Goal: Check status: Check status

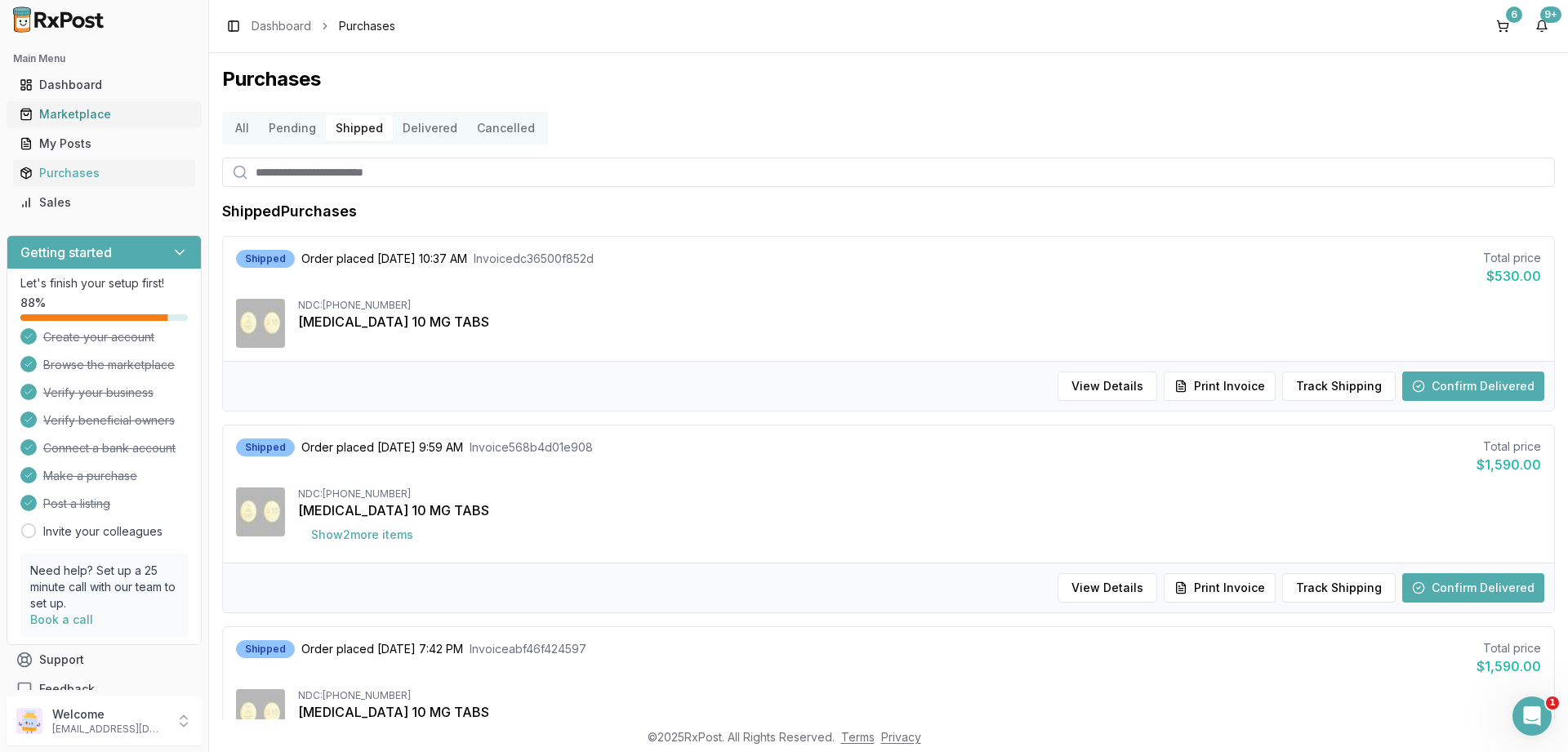
scroll to position [178, 0]
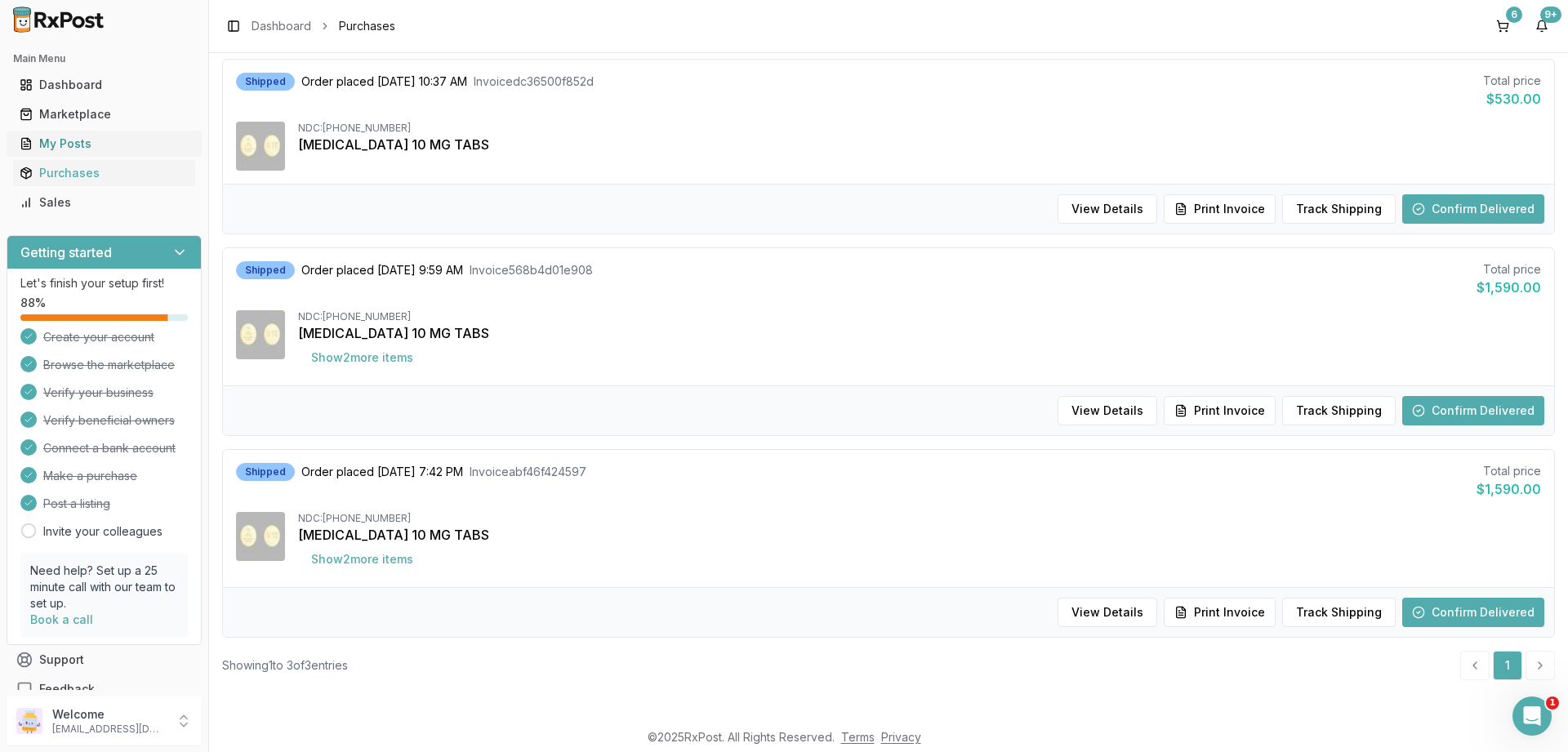
click at [69, 139] on div "My Posts" at bounding box center [104, 143] width 169 height 16
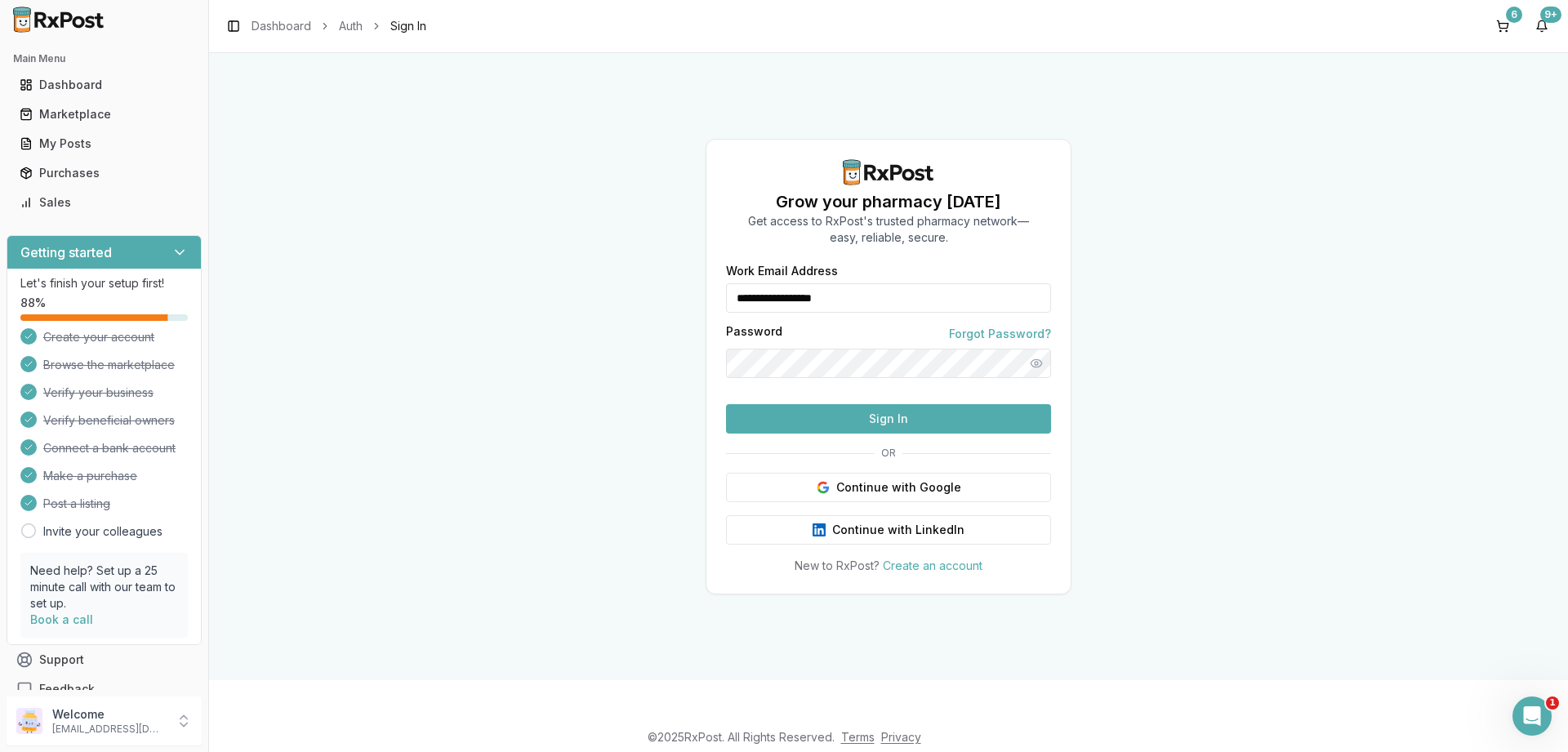
click at [769, 434] on button "Sign In" at bounding box center [888, 419] width 325 height 30
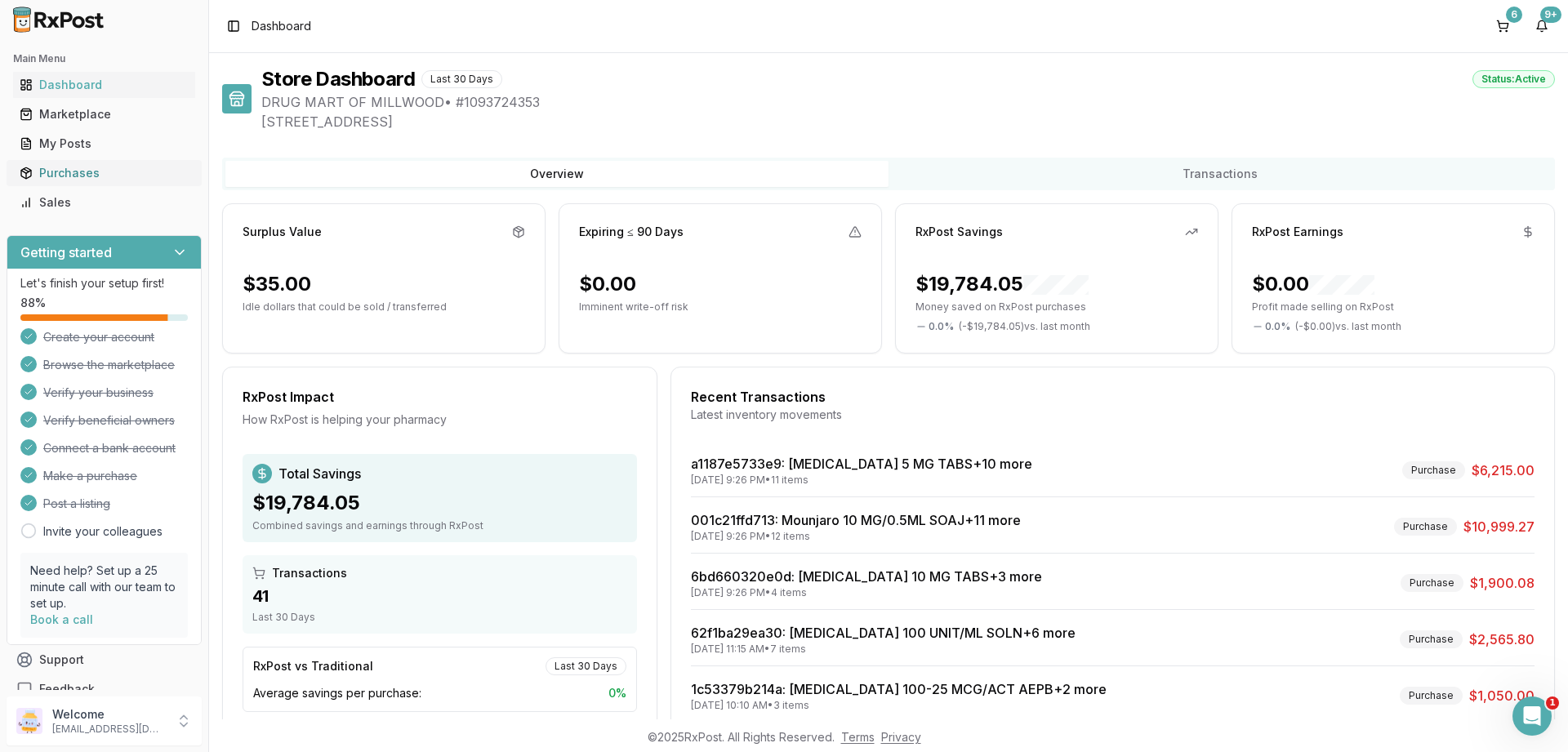
click at [46, 173] on div "Purchases" at bounding box center [104, 173] width 169 height 16
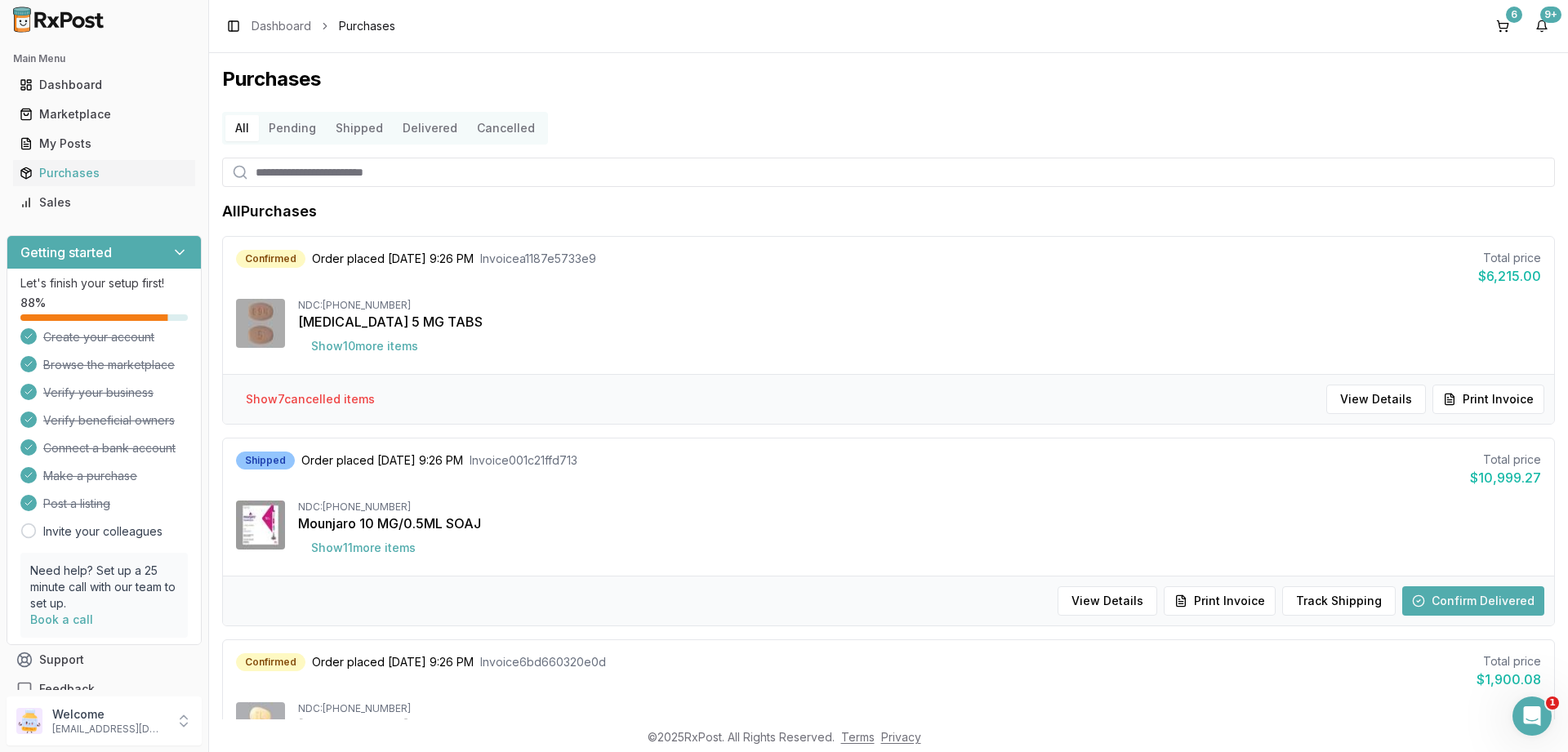
click at [434, 124] on button "Delivered" at bounding box center [429, 128] width 74 height 26
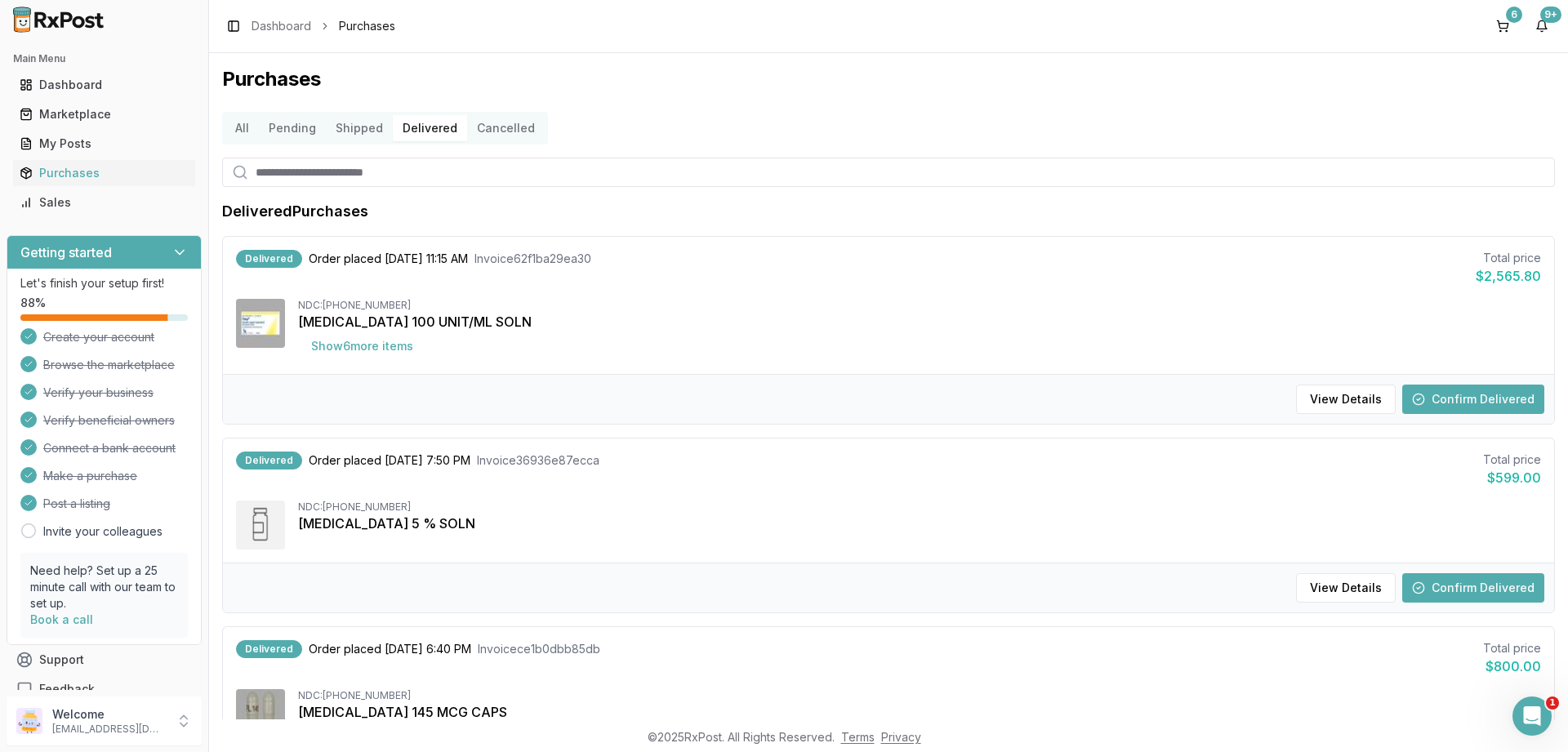
click at [1442, 399] on button "Confirm Delivered" at bounding box center [1473, 399] width 142 height 30
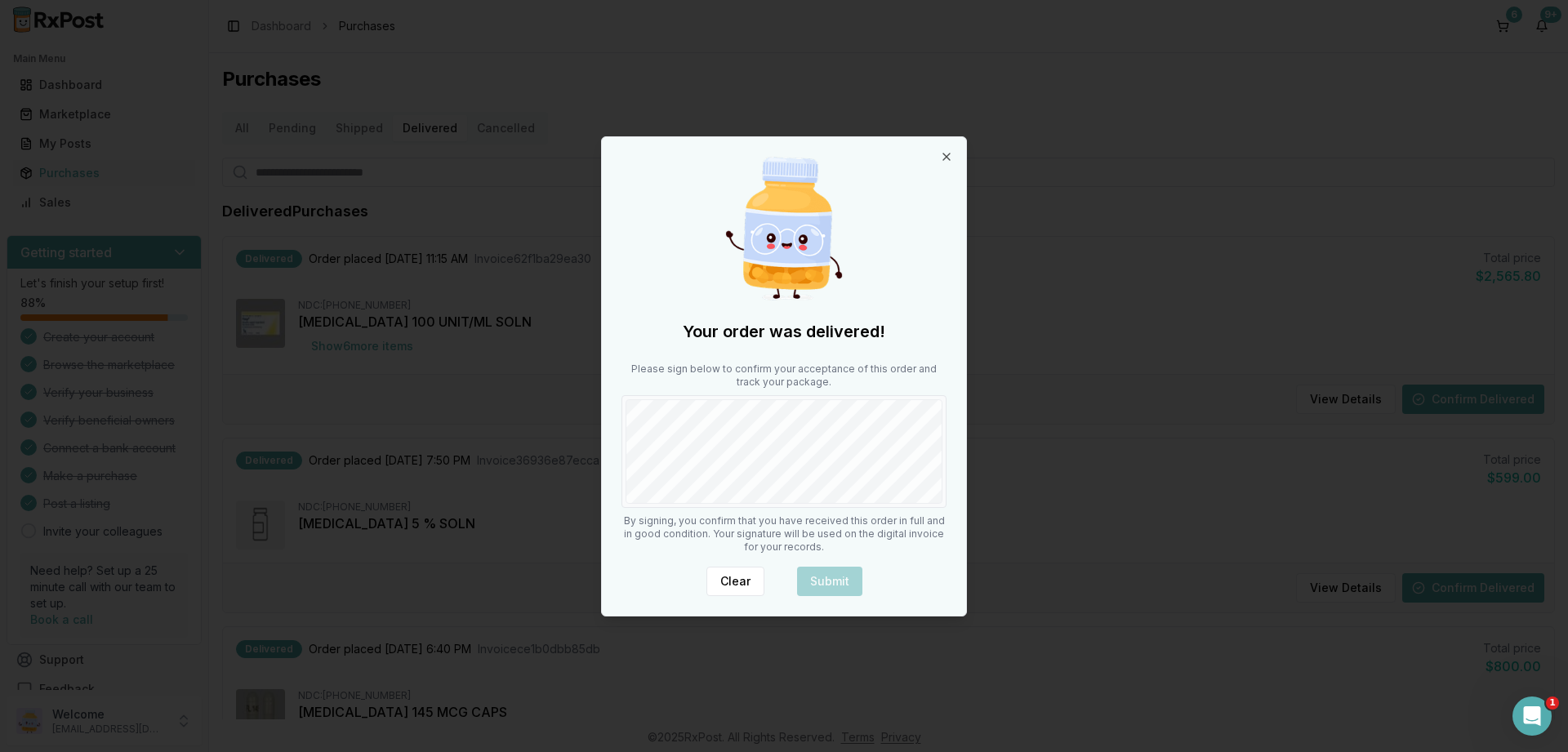
click at [869, 388] on div "Please sign below to confirm your acceptance of this order and track your packa…" at bounding box center [784, 435] width 325 height 145
click at [844, 580] on button "Submit" at bounding box center [830, 581] width 65 height 30
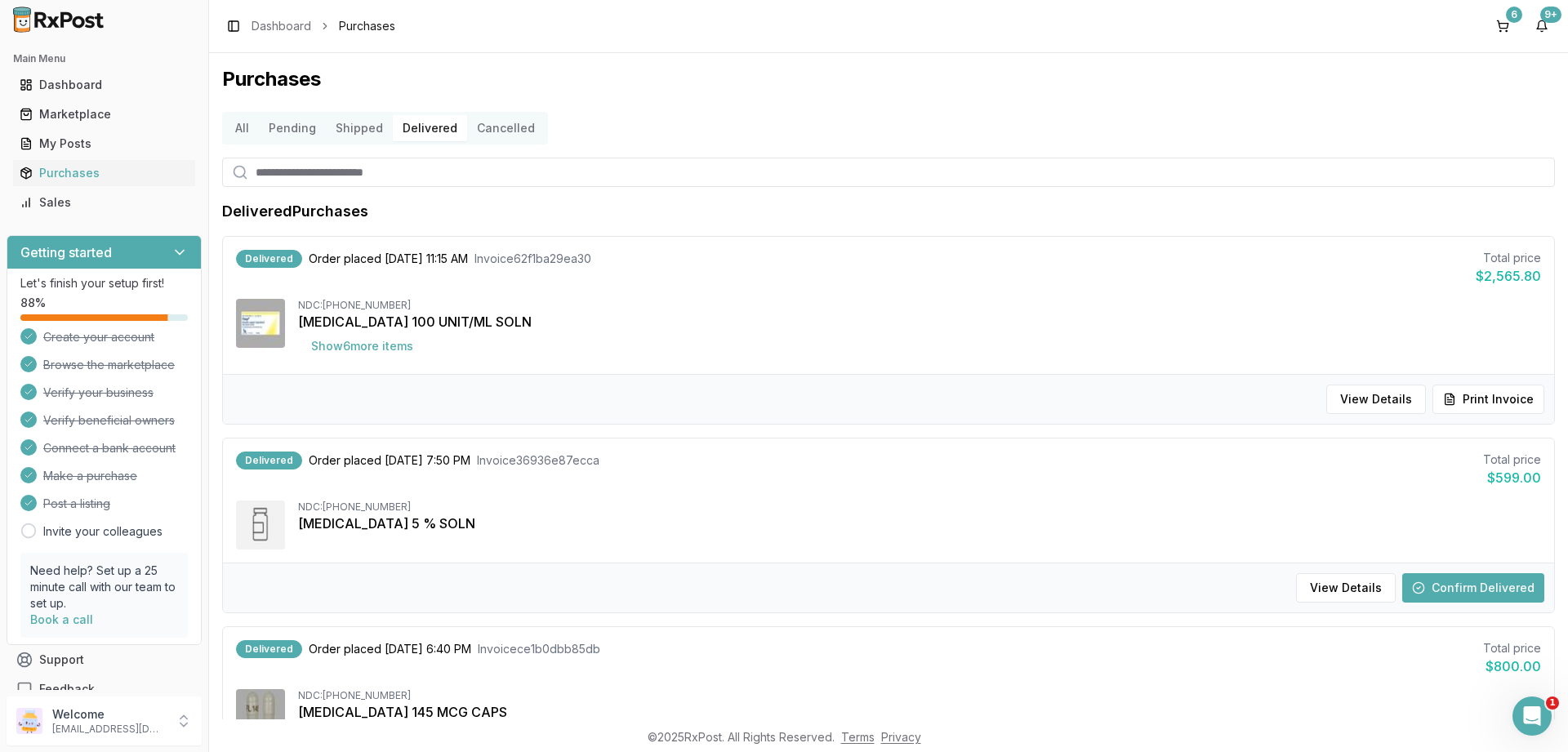
click at [1443, 581] on button "Confirm Delivered" at bounding box center [1473, 588] width 142 height 30
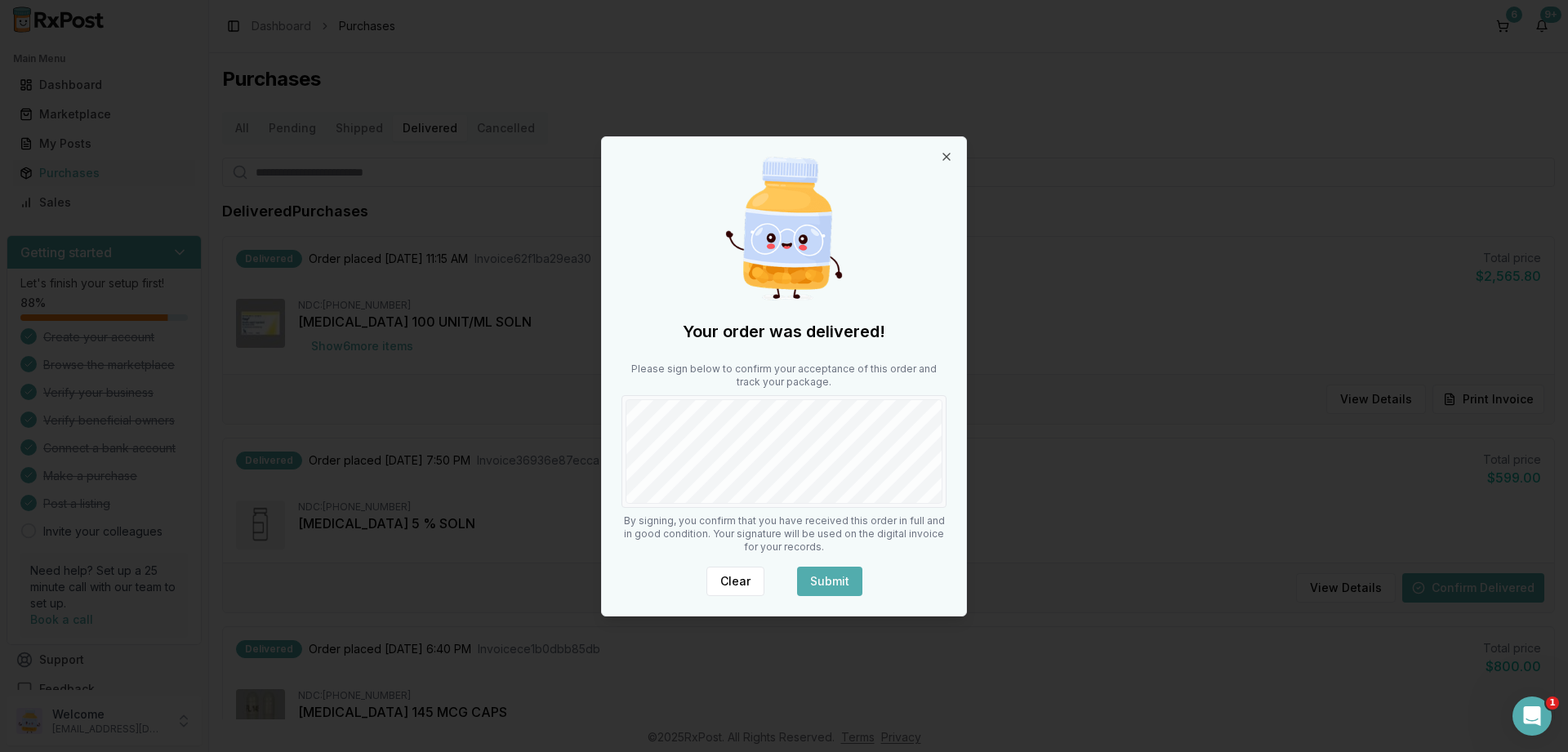
click at [836, 581] on button "Submit" at bounding box center [830, 581] width 65 height 30
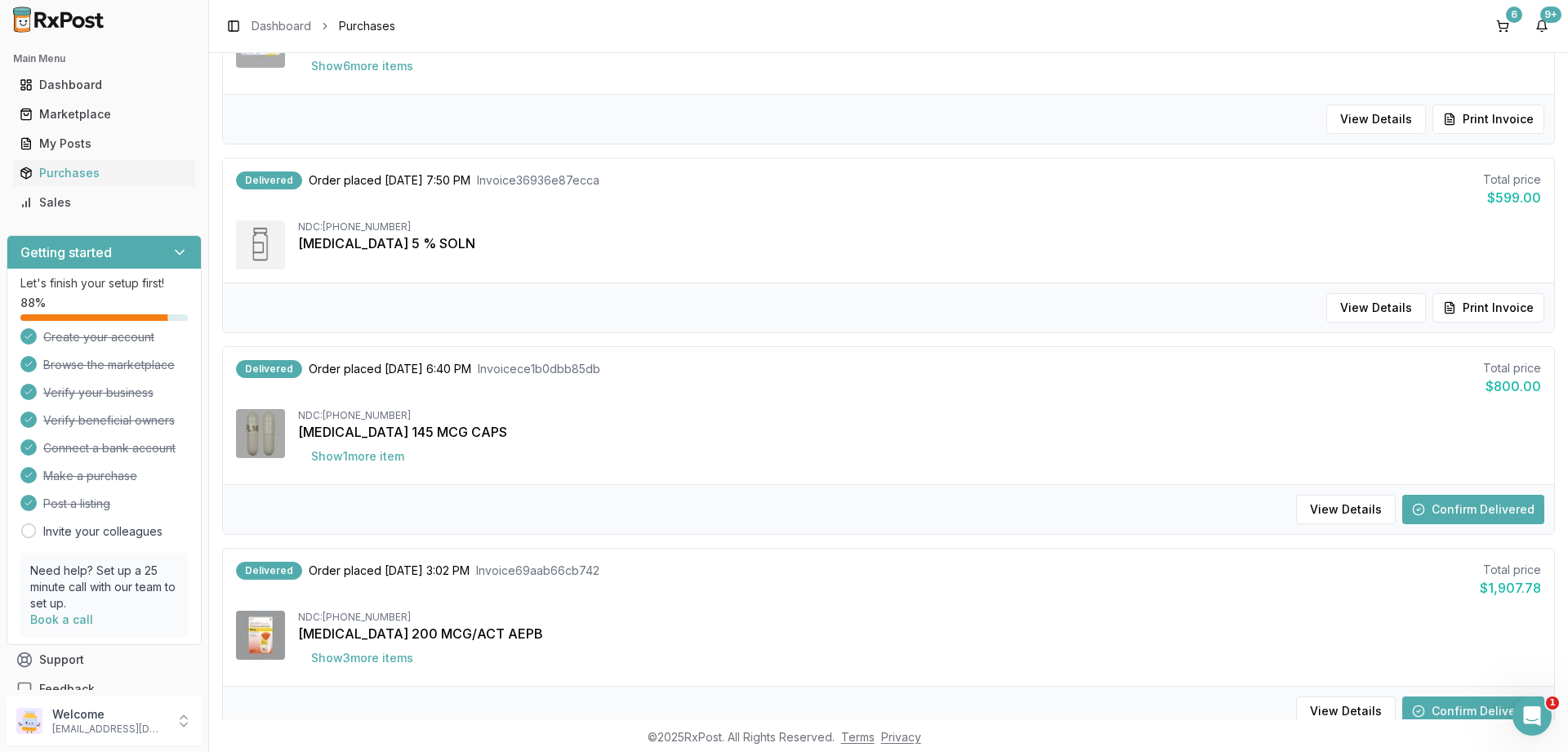
scroll to position [294, 0]
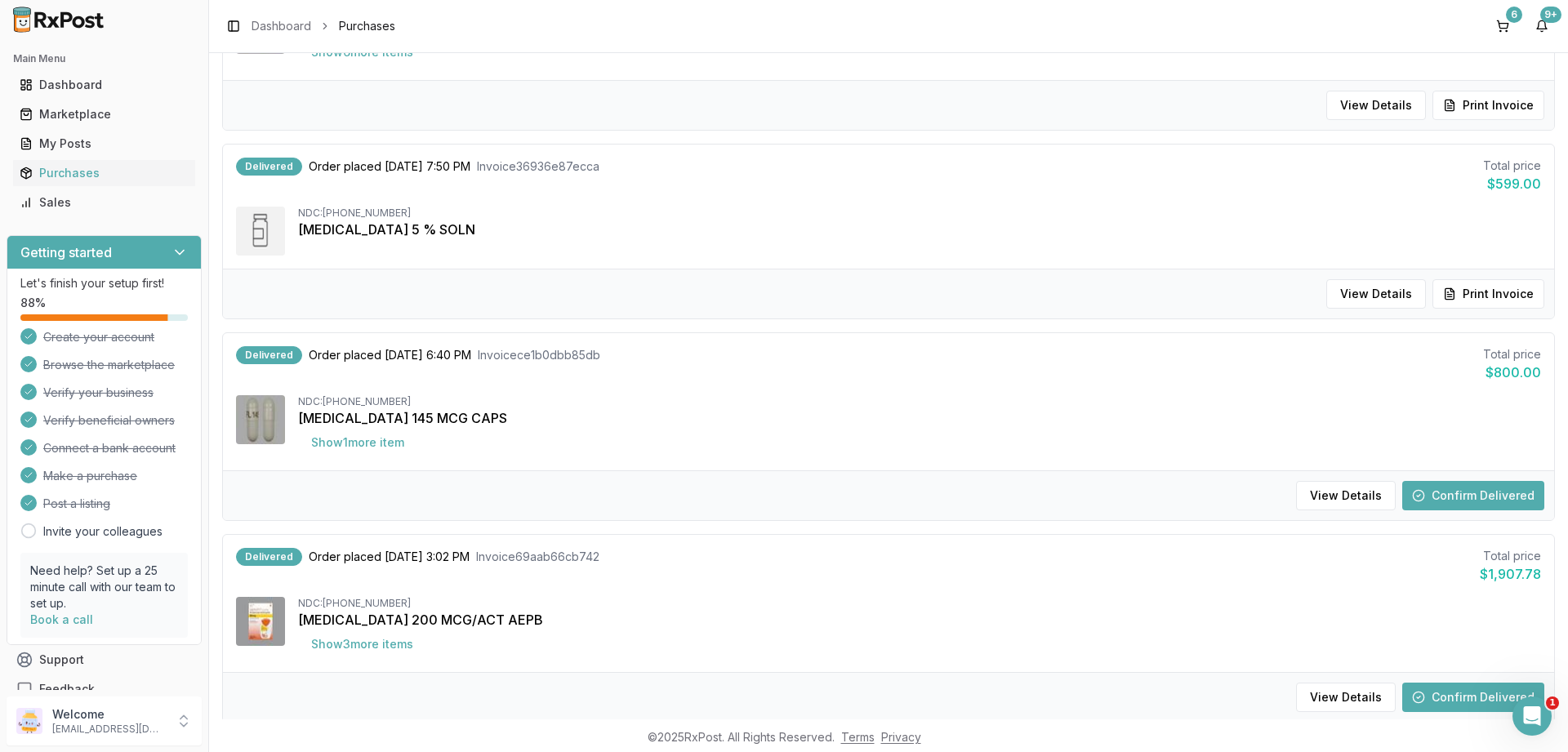
click at [1468, 503] on button "Confirm Delivered" at bounding box center [1473, 496] width 142 height 30
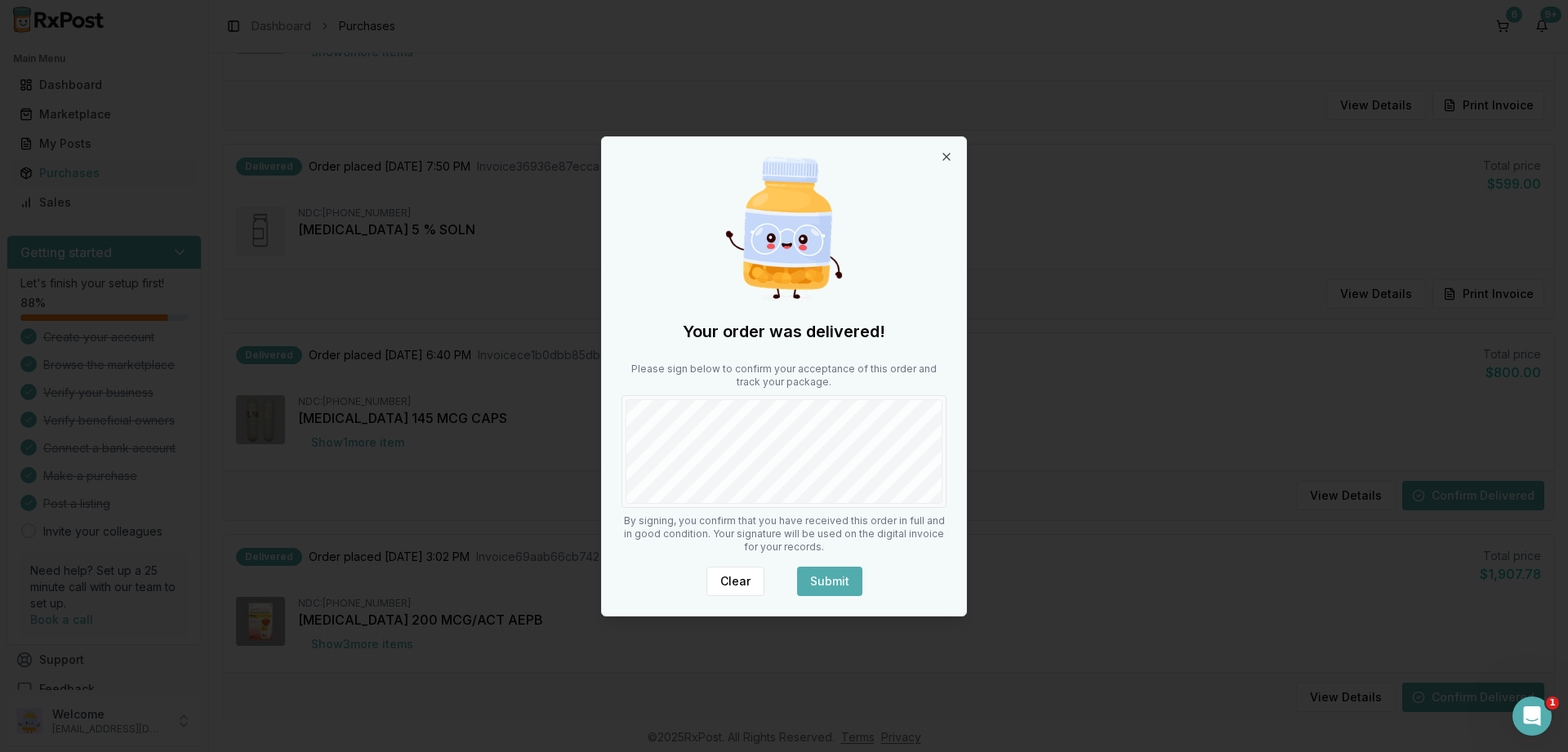
click at [831, 565] on div "Your order was delivered! Please sign below to confirm your acceptance of this …" at bounding box center [784, 376] width 364 height 478
click at [834, 573] on button "Submit" at bounding box center [830, 581] width 65 height 30
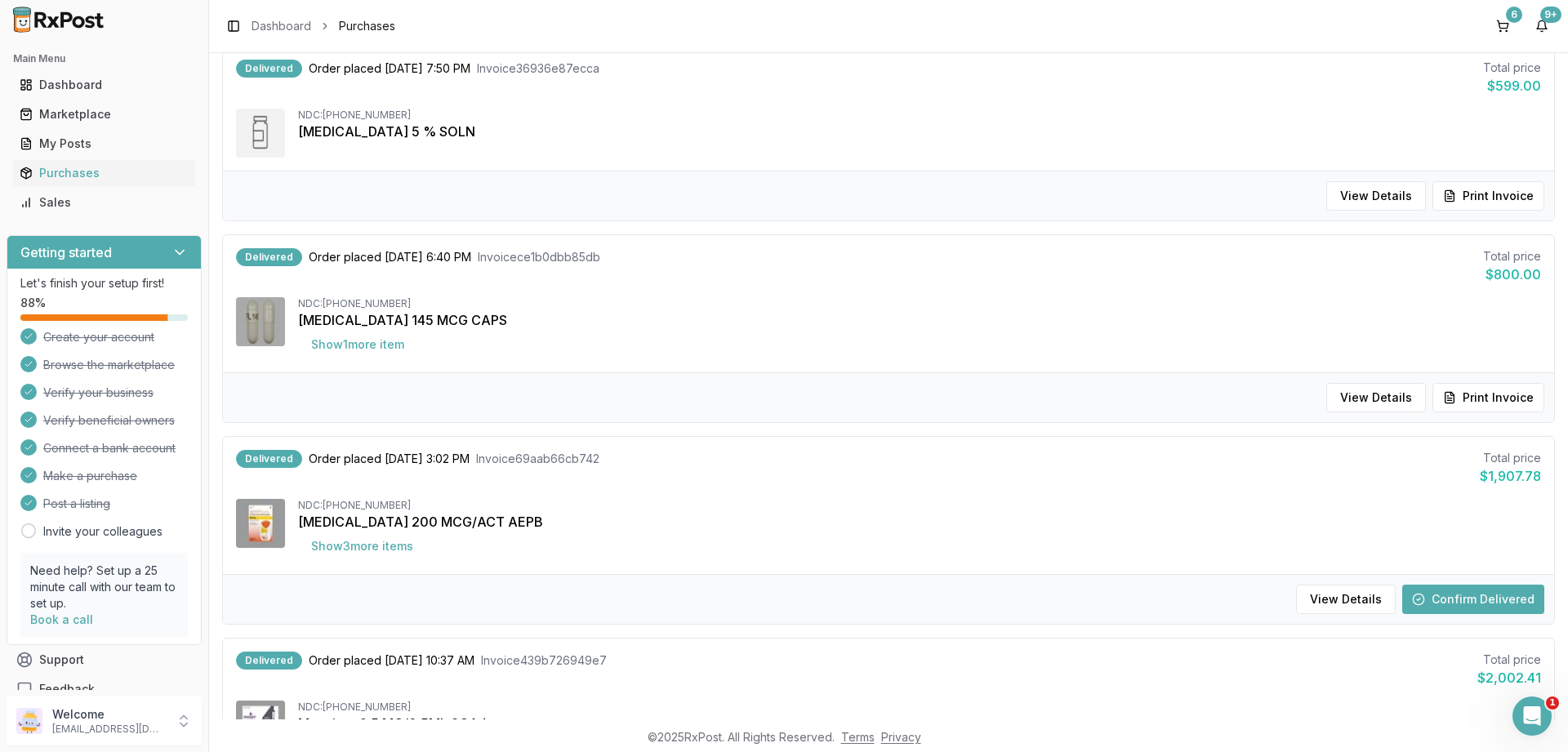
scroll to position [490, 0]
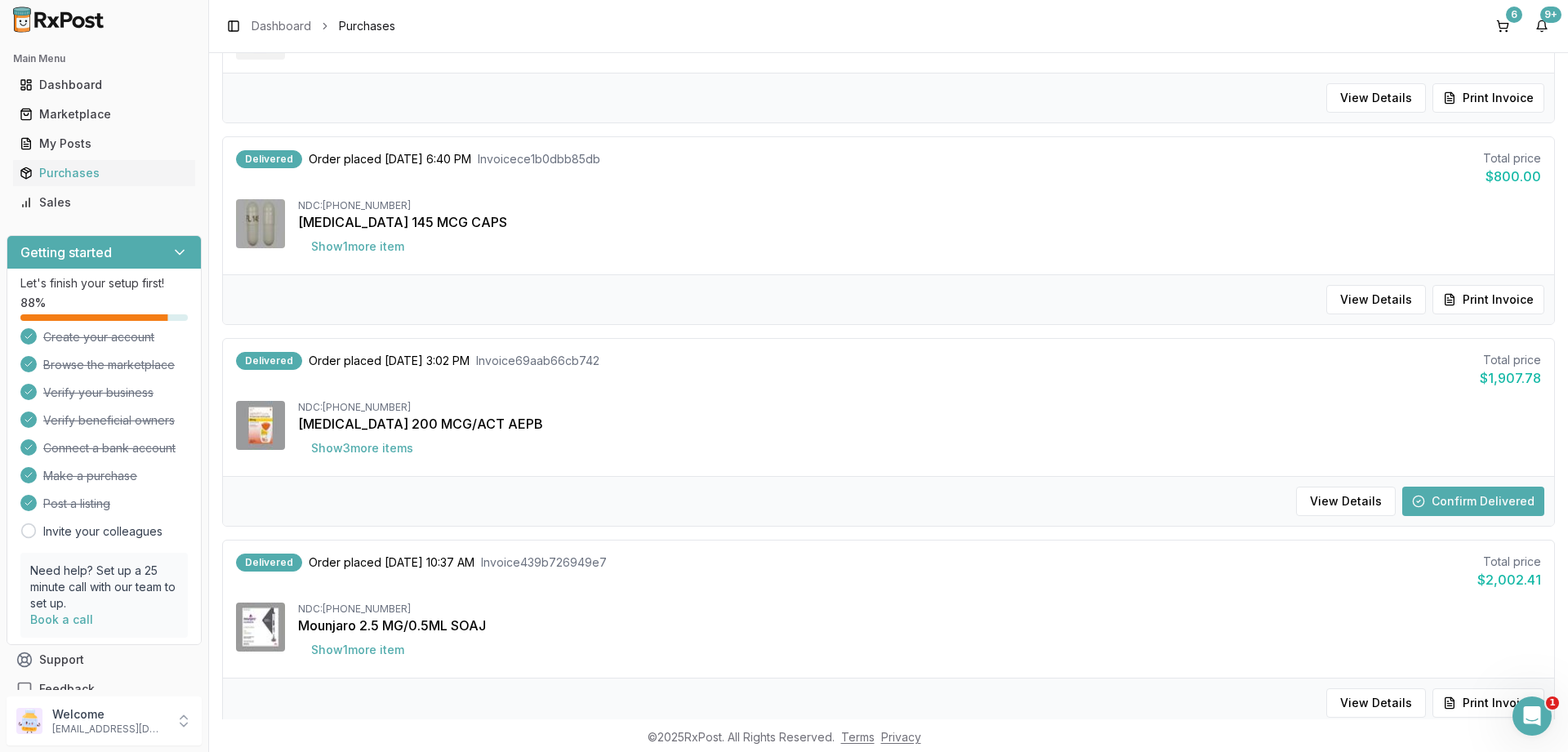
click at [1479, 494] on button "Confirm Delivered" at bounding box center [1473, 501] width 142 height 30
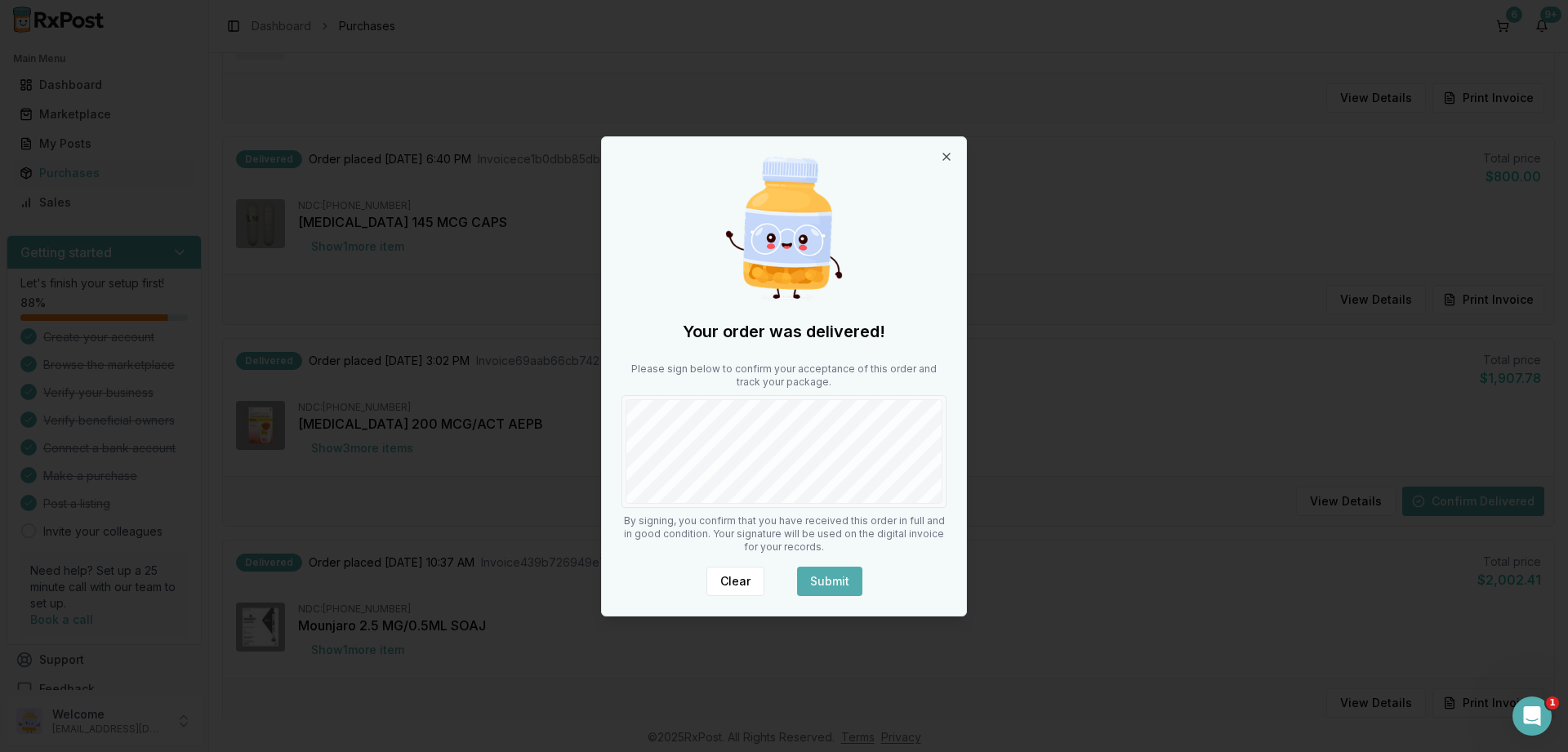
click at [841, 576] on button "Submit" at bounding box center [830, 581] width 65 height 30
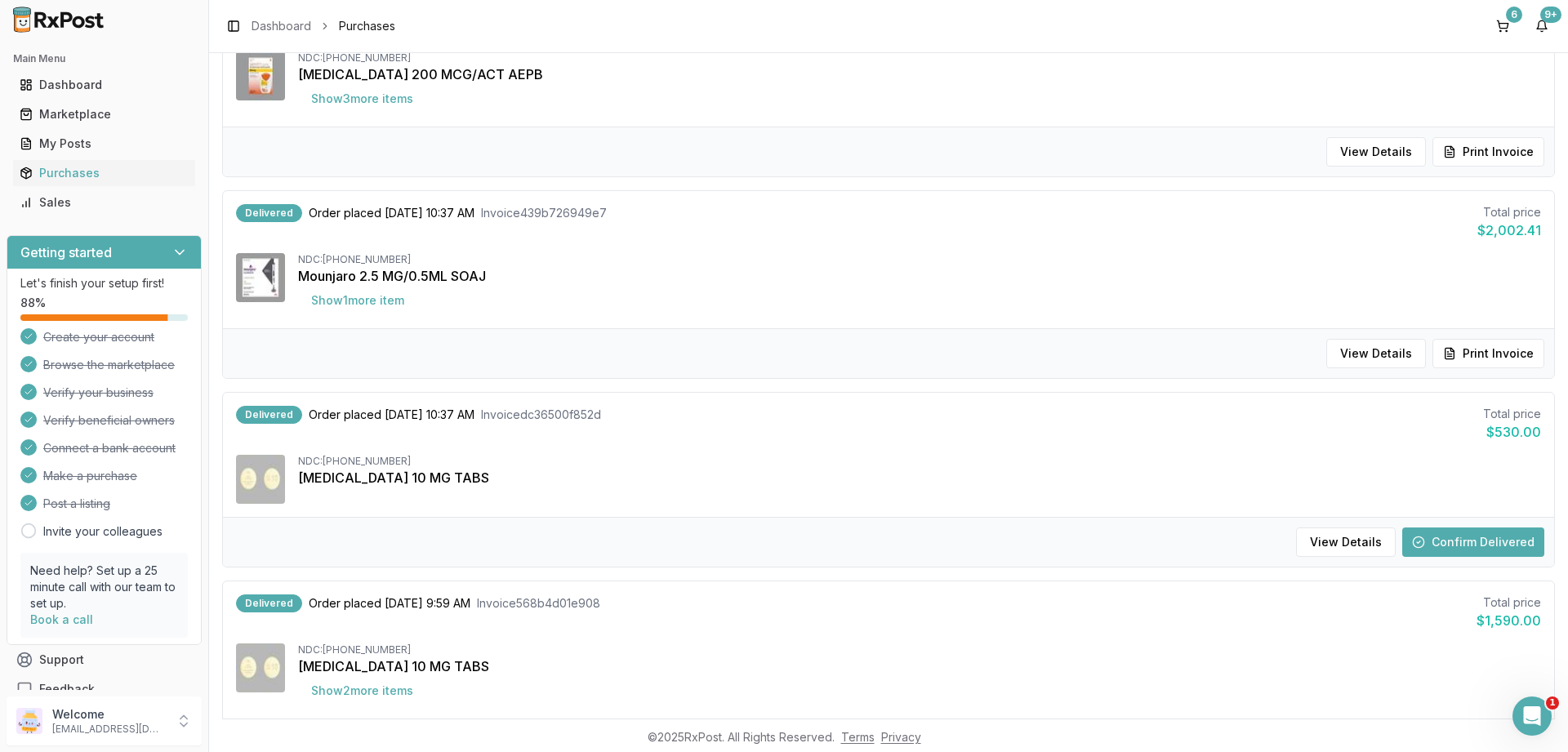
scroll to position [882, 0]
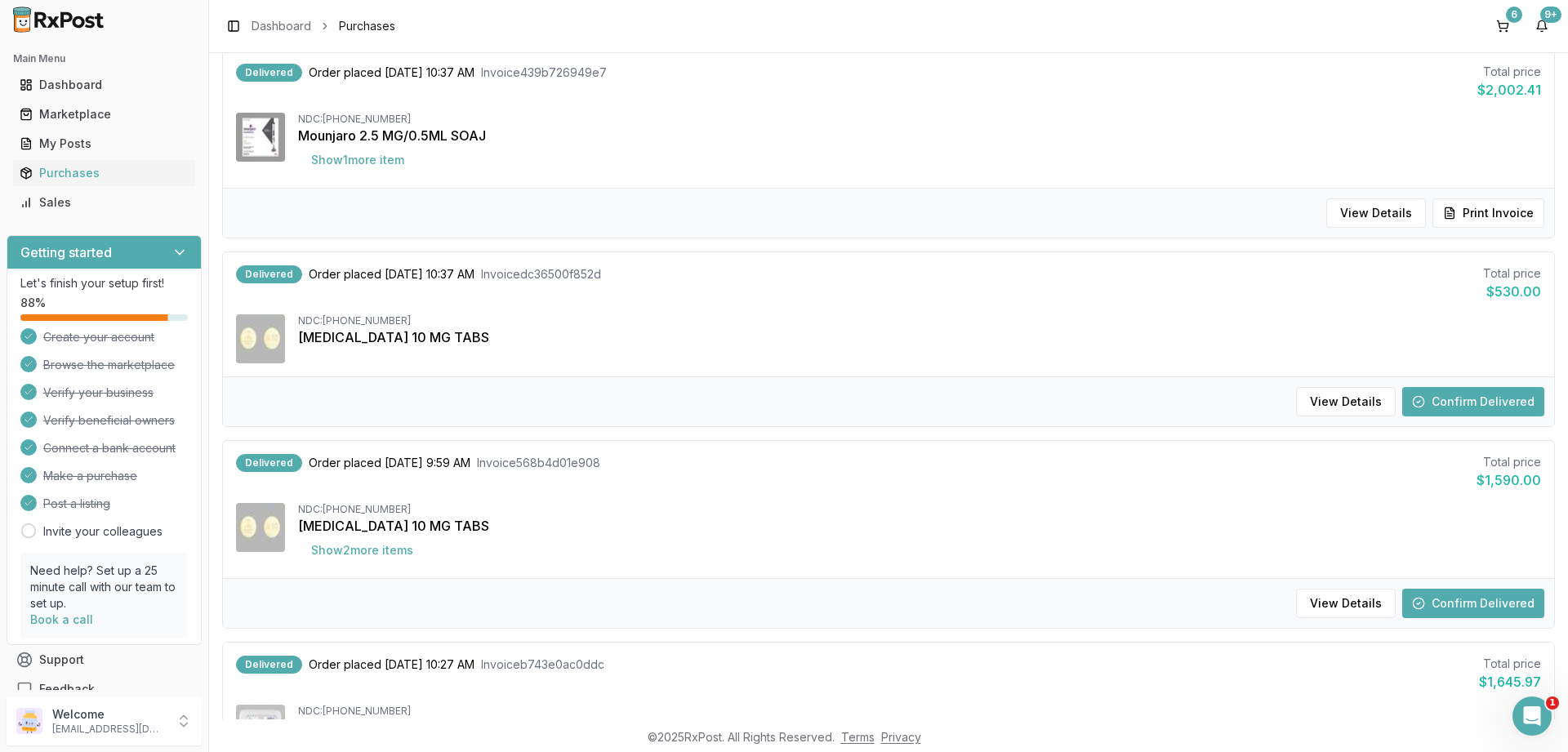
click at [1449, 594] on button "Confirm Delivered" at bounding box center [1473, 603] width 142 height 30
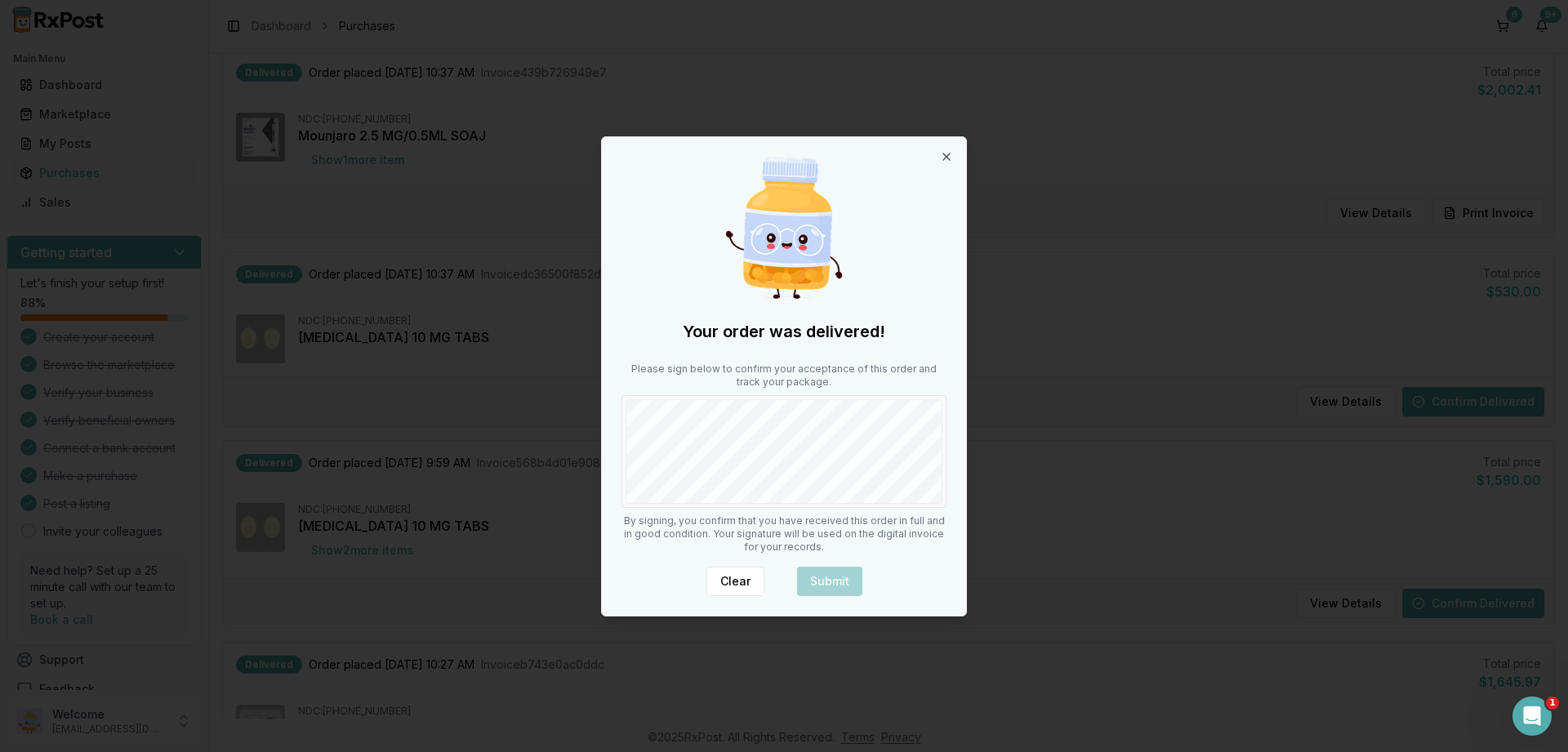
scroll to position [980, 0]
click at [939, 512] on div "Your order was delivered! Please sign below to confirm your acceptance of this …" at bounding box center [784, 376] width 364 height 478
click at [850, 571] on button "Submit" at bounding box center [830, 581] width 65 height 30
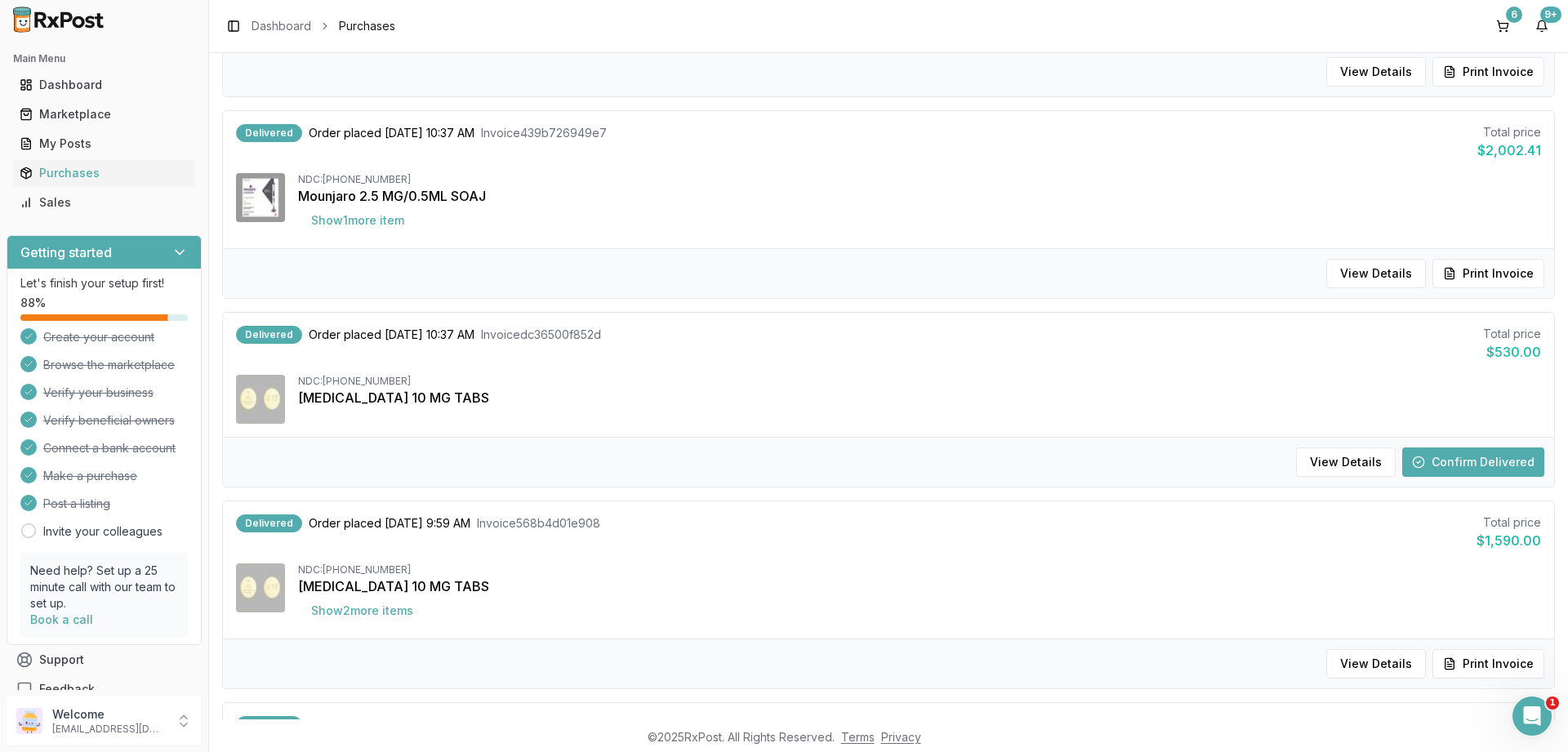
scroll to position [882, 0]
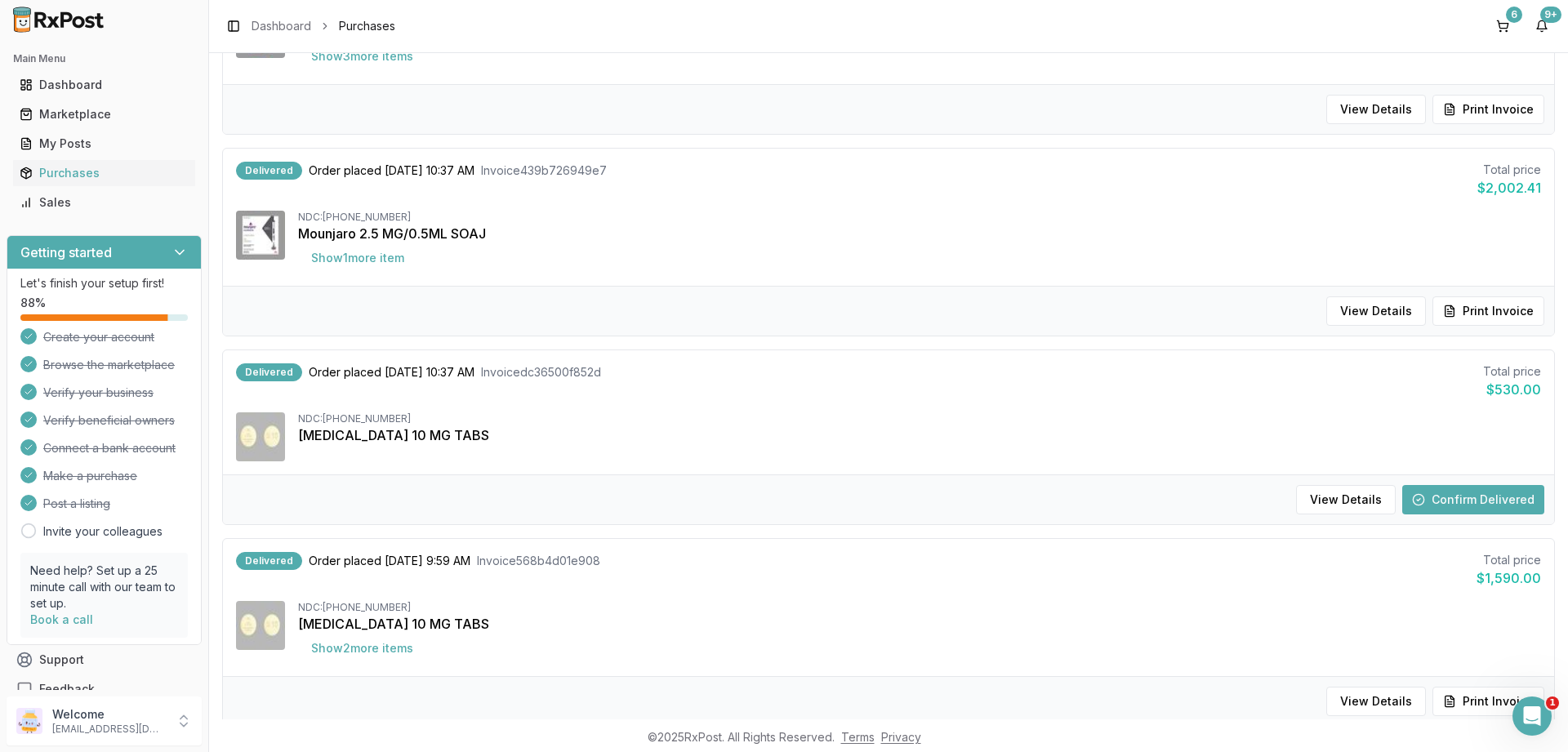
click at [1438, 499] on button "Confirm Delivered" at bounding box center [1473, 499] width 142 height 30
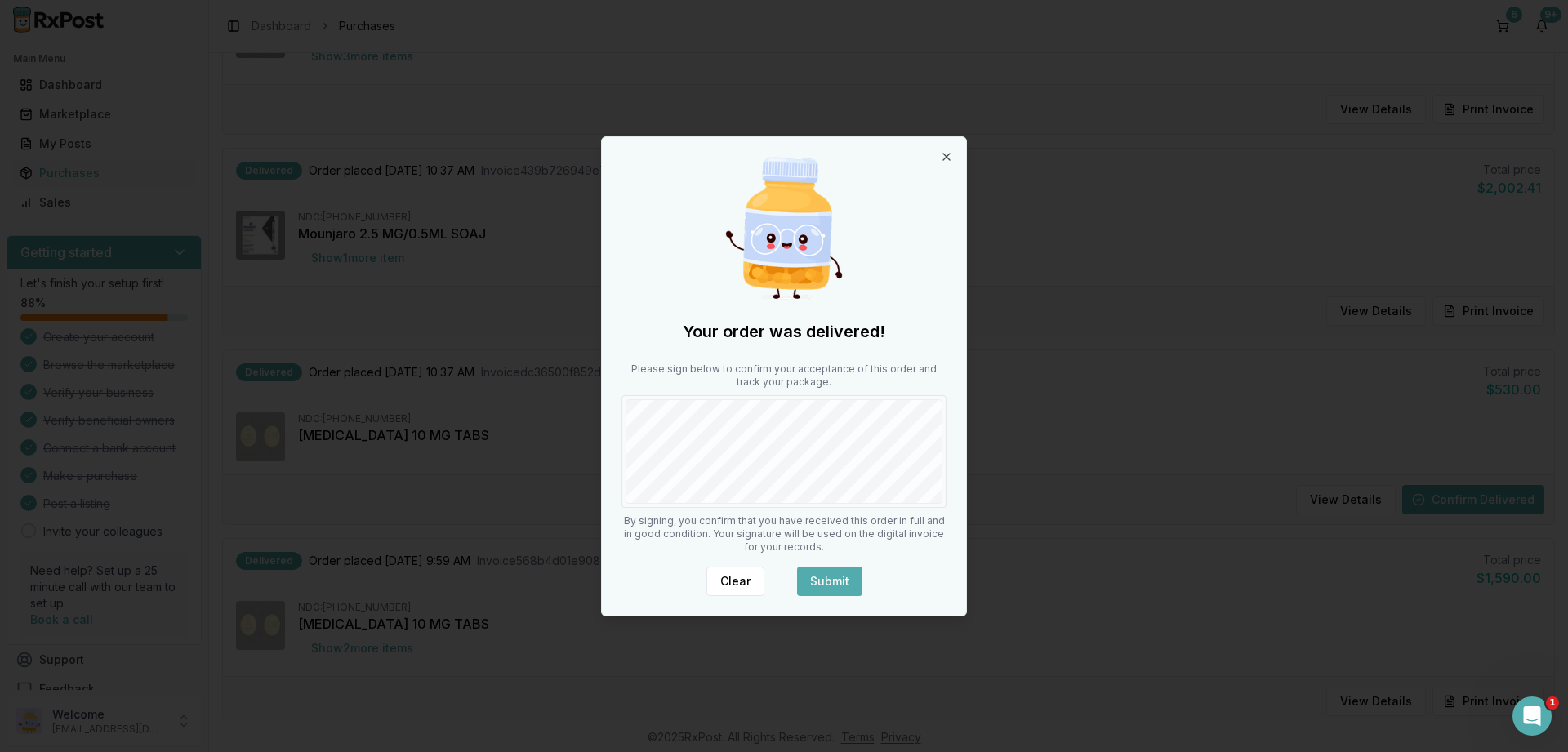
click at [814, 583] on button "Submit" at bounding box center [830, 581] width 65 height 30
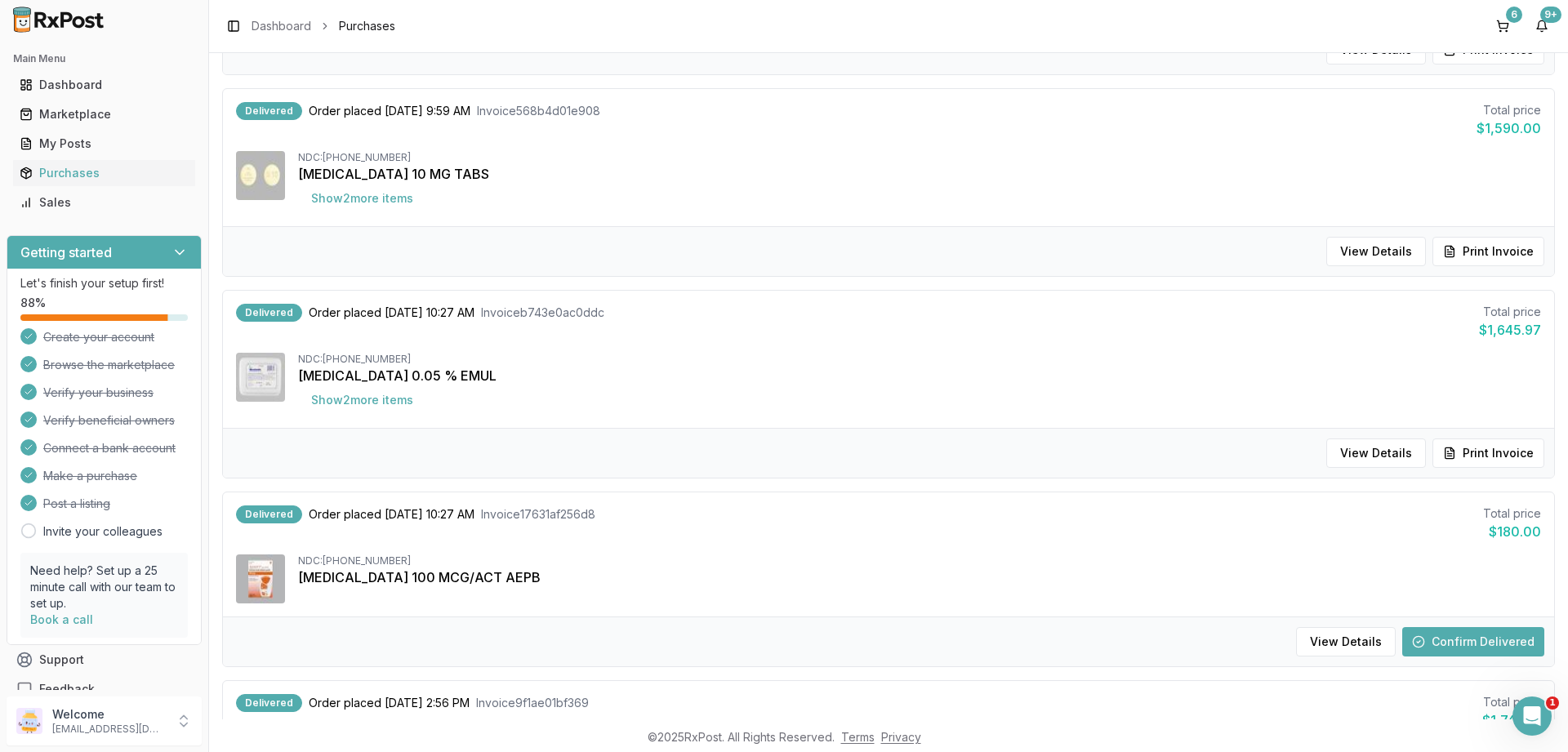
scroll to position [1372, 0]
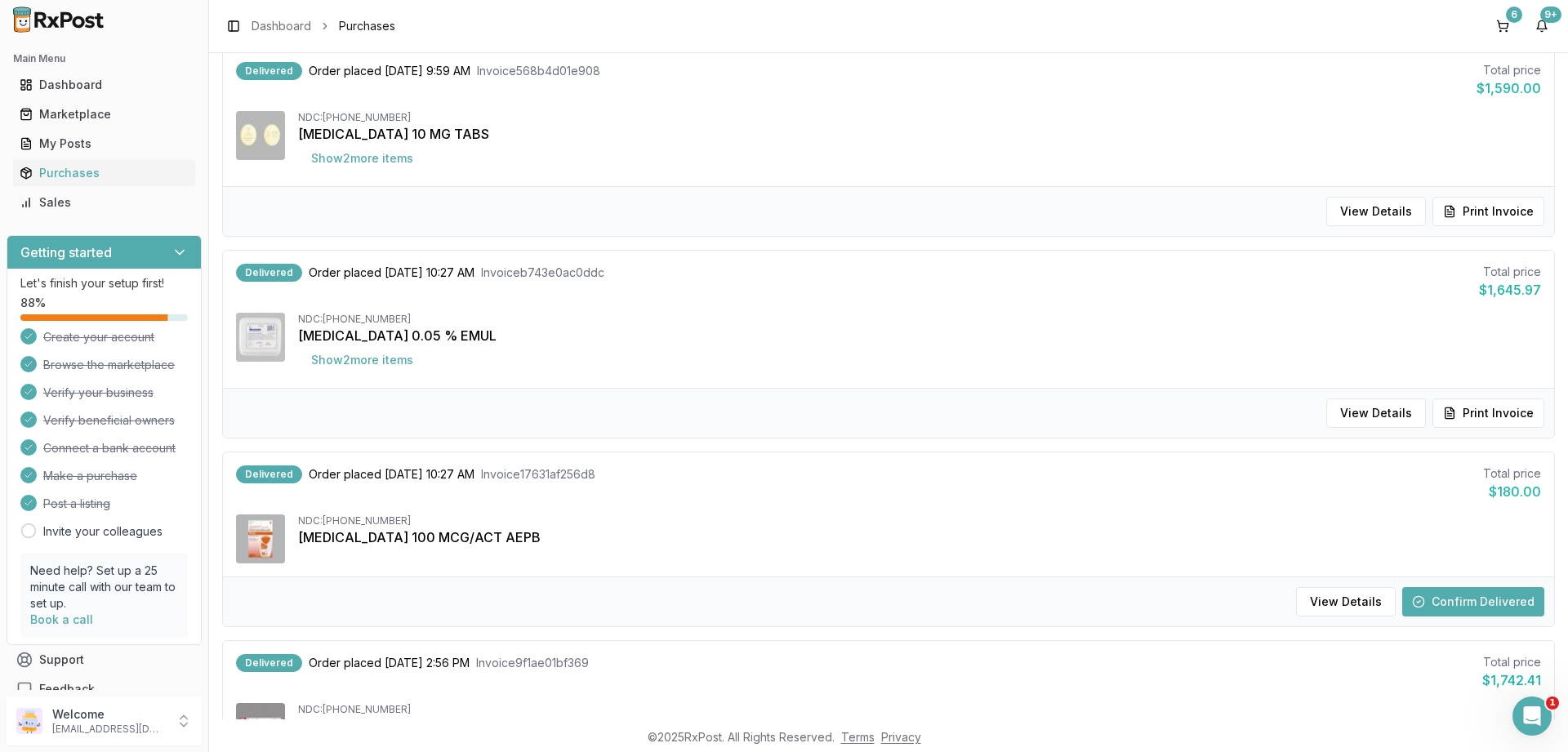
click at [1439, 602] on button "Confirm Delivered" at bounding box center [1473, 601] width 142 height 30
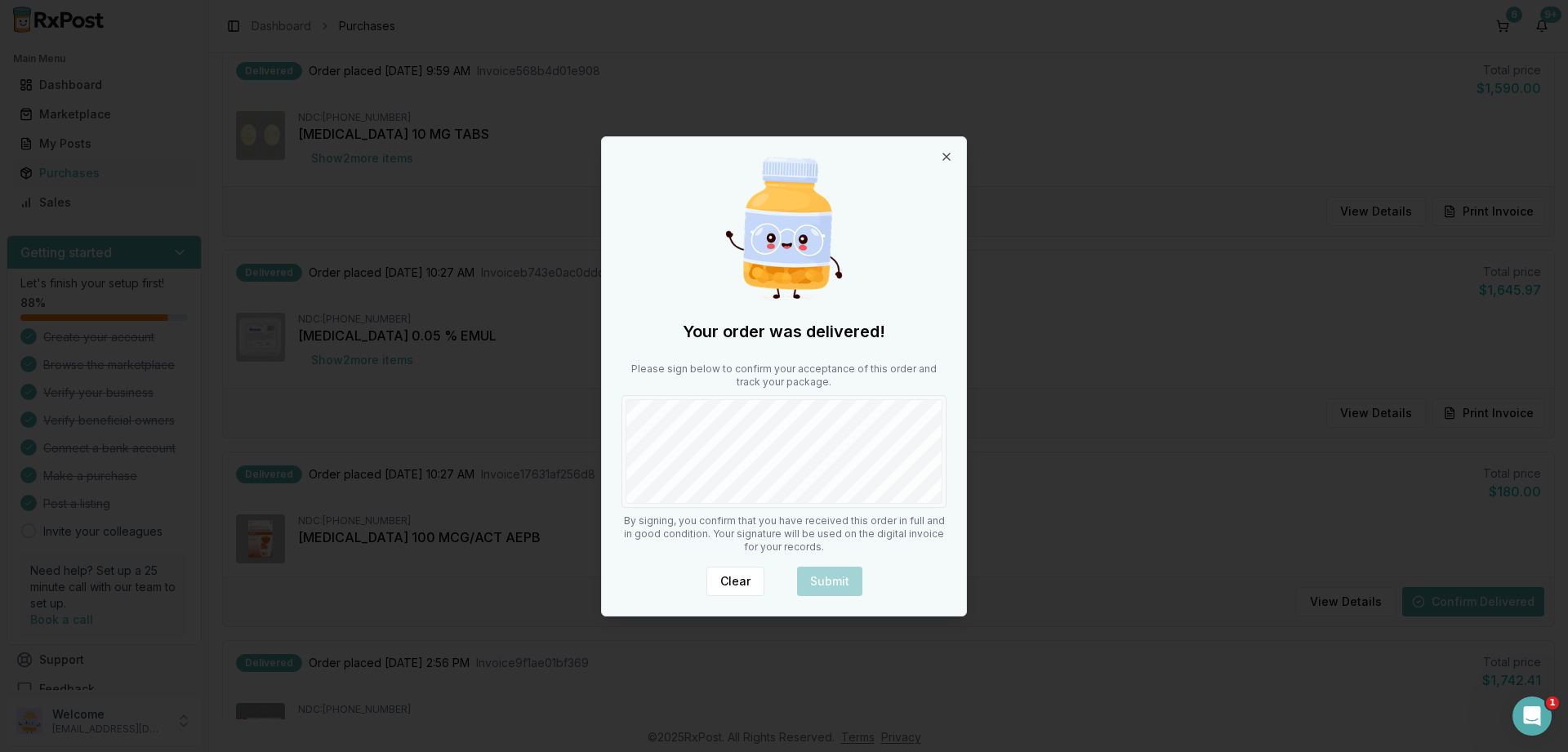
click at [1037, 543] on body "Main Menu Dashboard Marketplace My Posts Purchases Sales Getting started Let's …" at bounding box center [784, 376] width 1568 height 752
drag, startPoint x: 859, startPoint y: 576, endPoint x: 846, endPoint y: 581, distance: 13.9
click at [848, 580] on button "Submit" at bounding box center [830, 581] width 65 height 30
click at [846, 581] on div "Clear" at bounding box center [784, 581] width 325 height 30
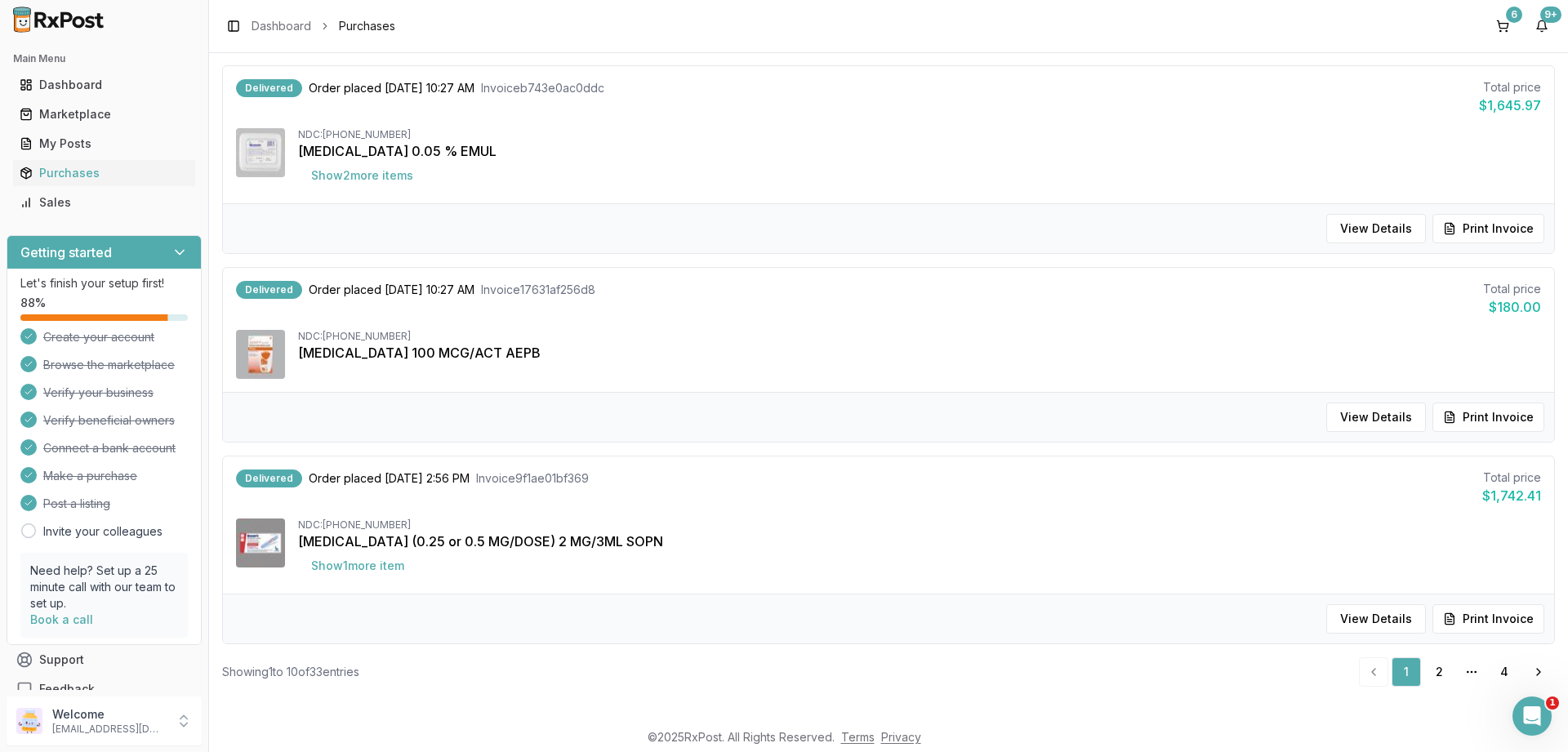
scroll to position [1563, 0]
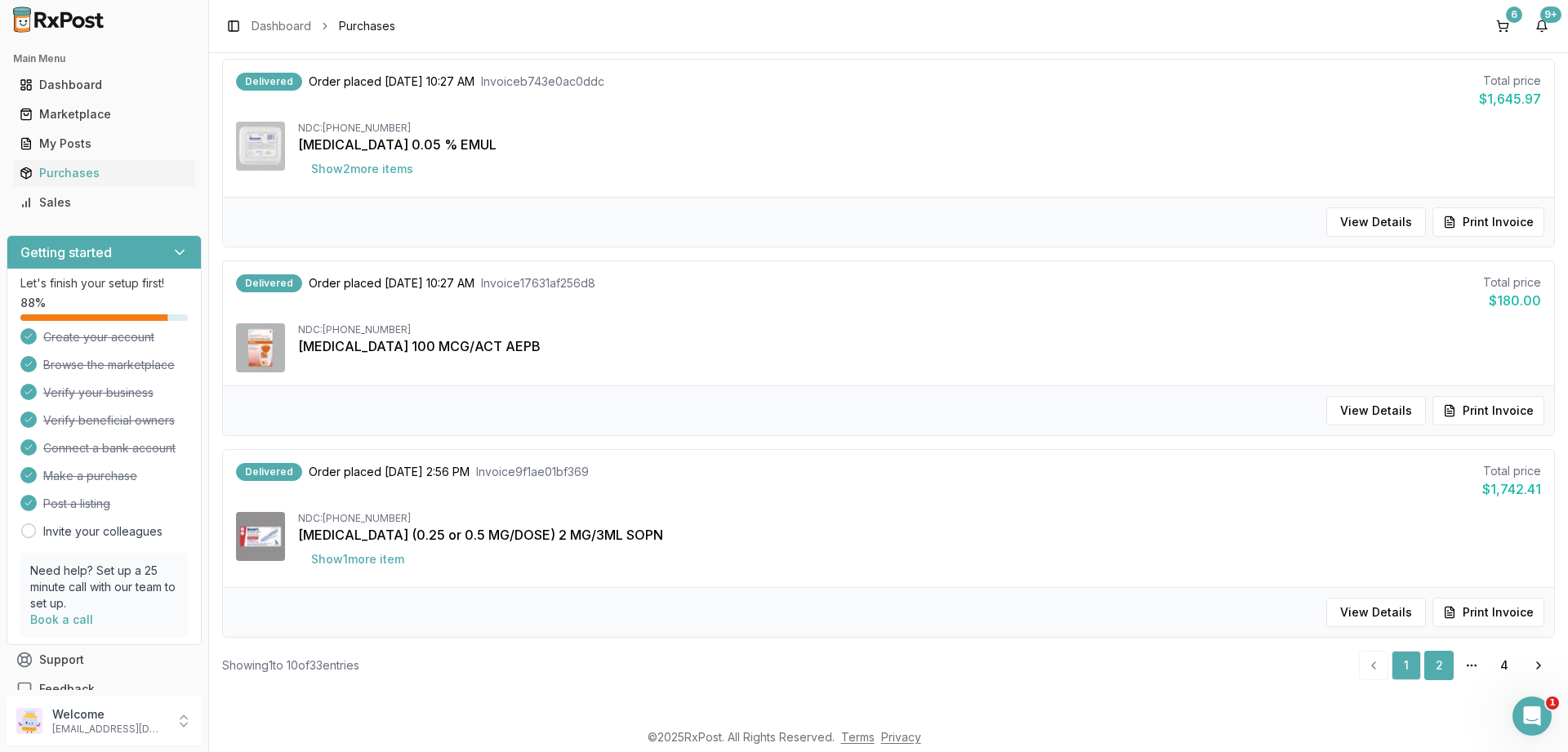
click at [1437, 675] on link "2" at bounding box center [1438, 666] width 30 height 30
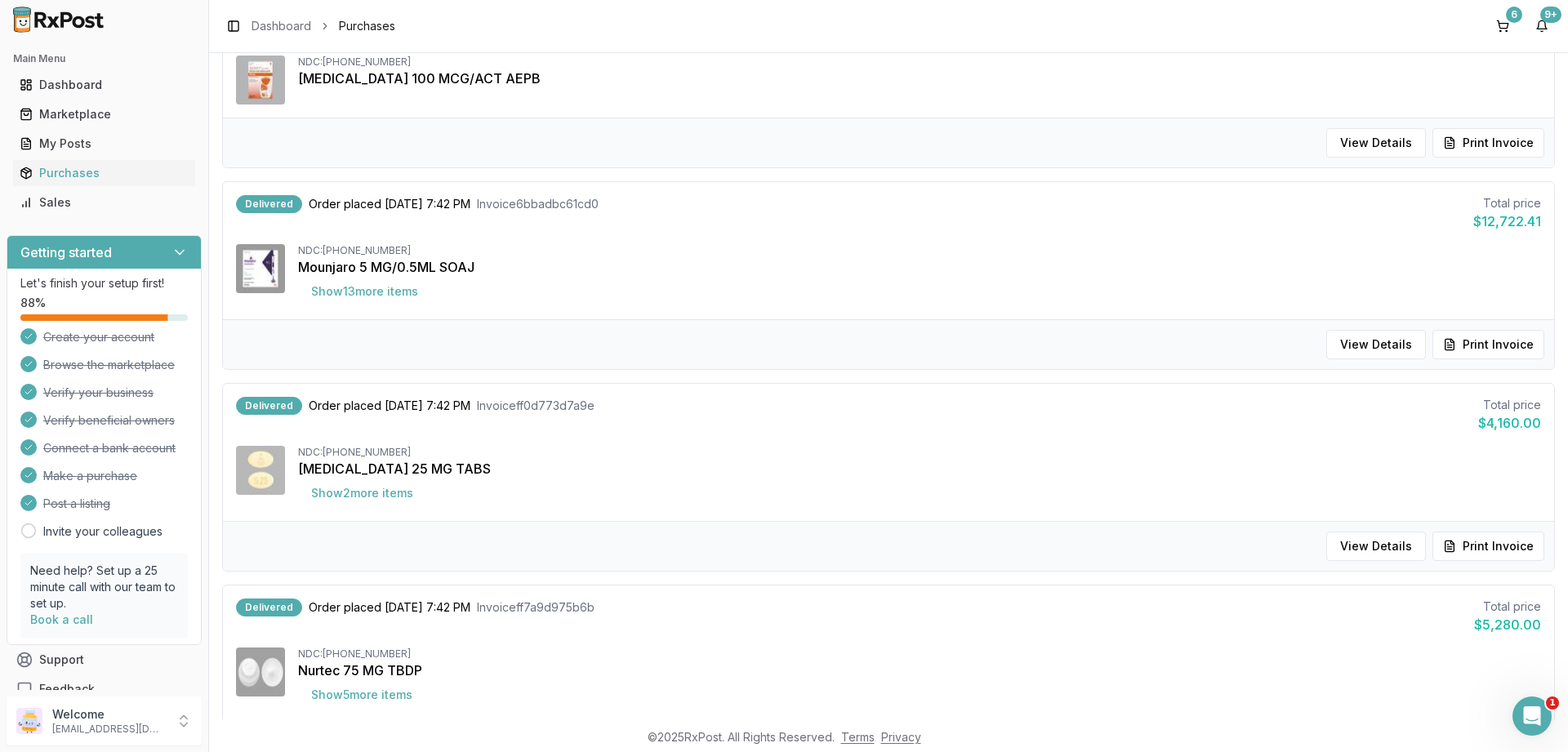
scroll to position [1137, 0]
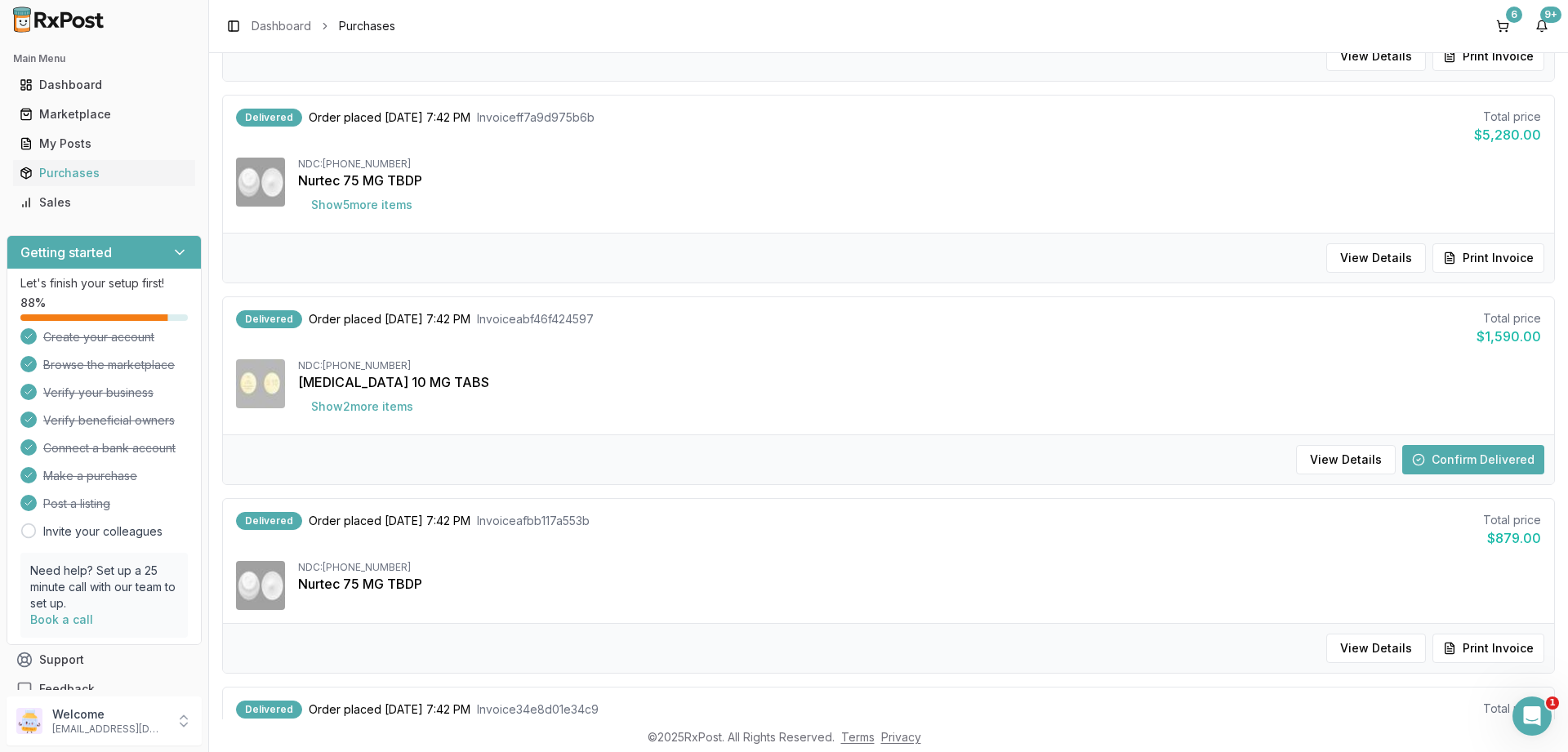
click at [1508, 461] on button "Confirm Delivered" at bounding box center [1473, 459] width 142 height 30
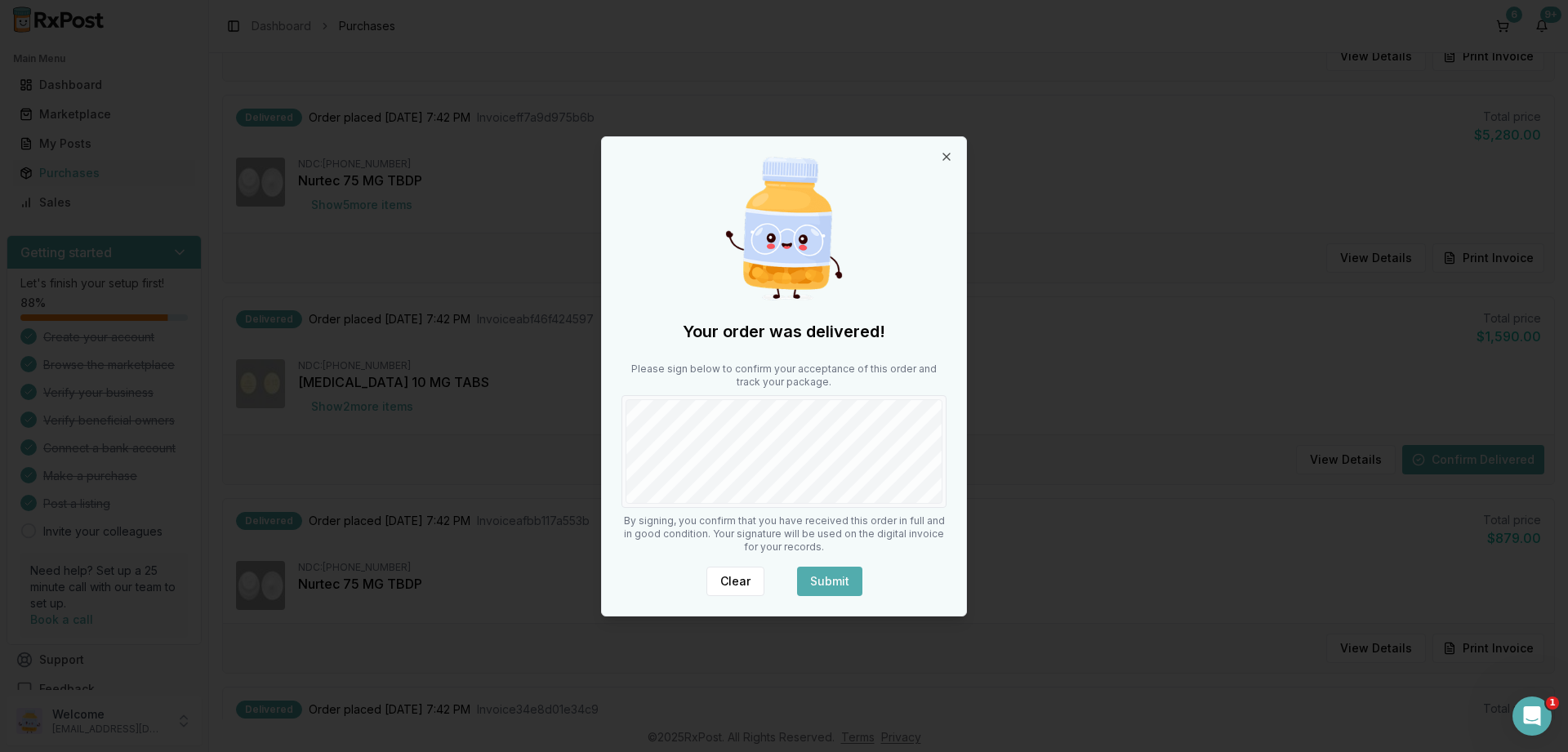
click at [849, 585] on button "Submit" at bounding box center [830, 581] width 65 height 30
